Goal: Find specific page/section: Find specific page/section

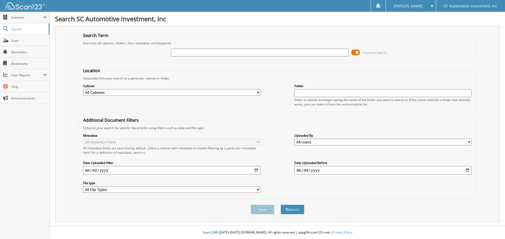
click at [210, 53] on input "text" at bounding box center [259, 53] width 177 height 8
type input "0042711"
click at [280, 205] on button "Search" at bounding box center [292, 210] width 24 height 10
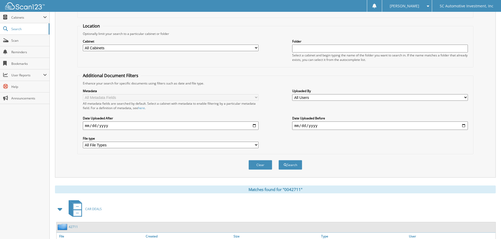
scroll to position [86, 0]
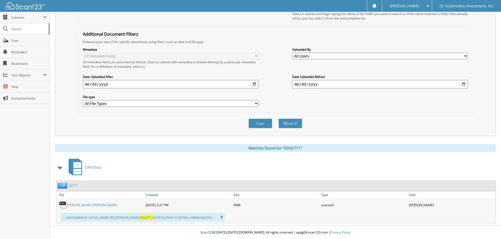
click at [104, 205] on link "[PERSON_NAME] [PERSON_NAME]" at bounding box center [92, 205] width 50 height 4
